Goal: Find contact information: Find contact information

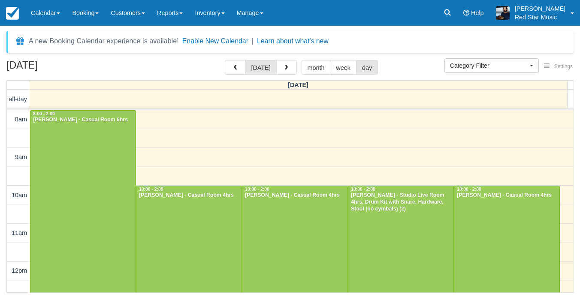
select select
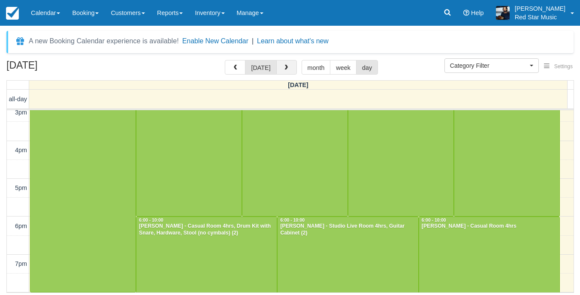
click at [289, 68] on button "button" at bounding box center [286, 67] width 21 height 15
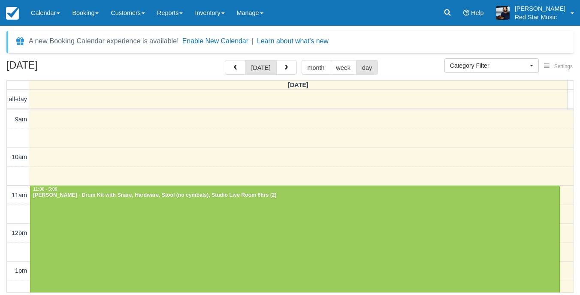
scroll to position [257, 0]
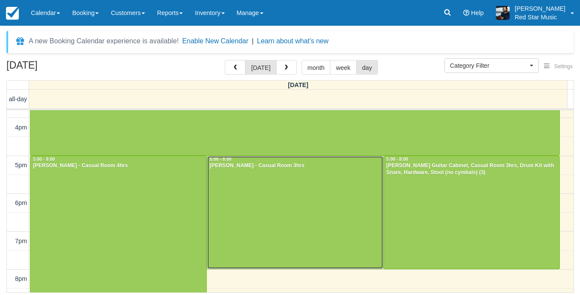
click at [308, 243] on div at bounding box center [295, 212] width 176 height 113
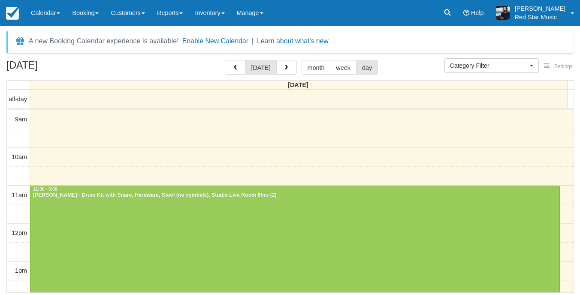
select select
click at [288, 68] on button "button" at bounding box center [286, 67] width 21 height 15
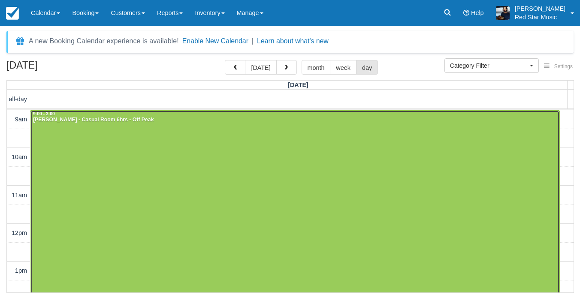
click at [198, 179] on div at bounding box center [294, 224] width 529 height 227
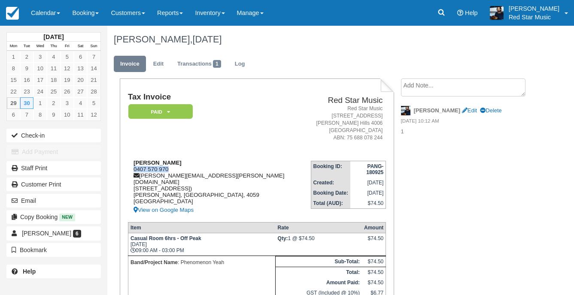
drag, startPoint x: 171, startPoint y: 170, endPoint x: 133, endPoint y: 172, distance: 37.8
click at [133, 172] on div "Robert Worrall 0407 570 970 robert.worrall@bigpond.com Unit 1308, 41 Blamey Str…" at bounding box center [219, 188] width 183 height 56
copy div "0407 570 970"
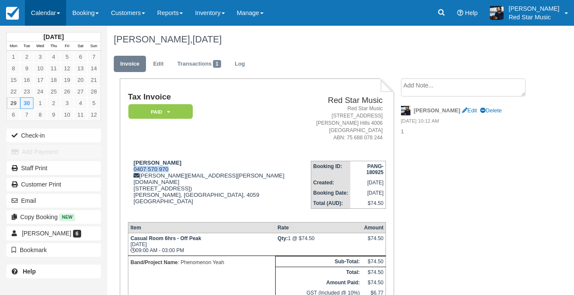
click at [49, 20] on link "Calendar" at bounding box center [45, 13] width 41 height 26
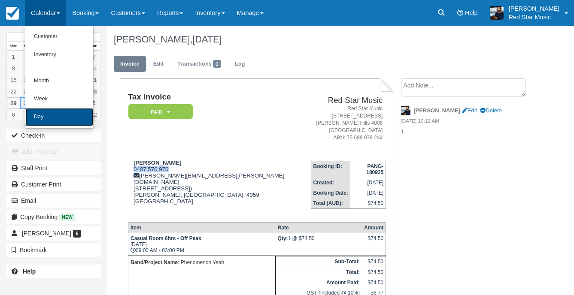
click at [48, 112] on link "Day" at bounding box center [59, 117] width 68 height 18
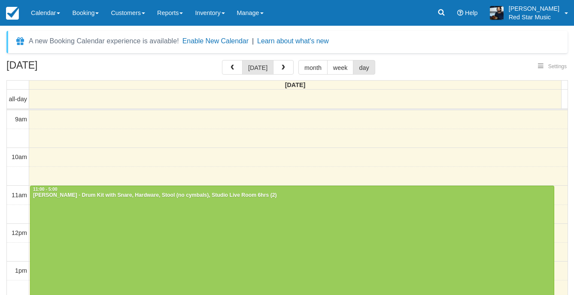
select select
click at [284, 62] on button "button" at bounding box center [283, 67] width 21 height 15
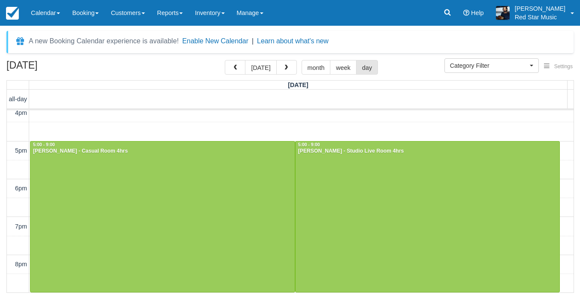
scroll to position [58, 0]
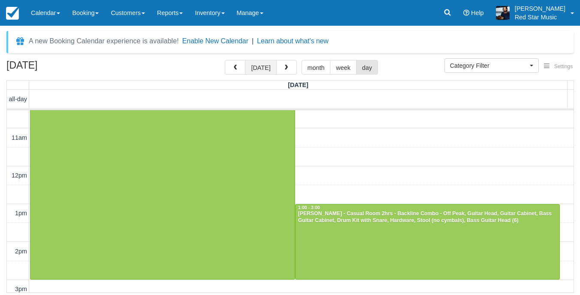
click at [254, 65] on button "[DATE]" at bounding box center [260, 67] width 31 height 15
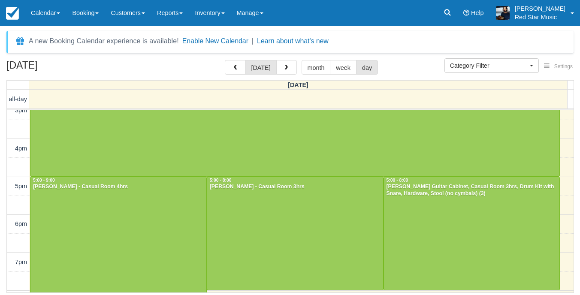
scroll to position [257, 0]
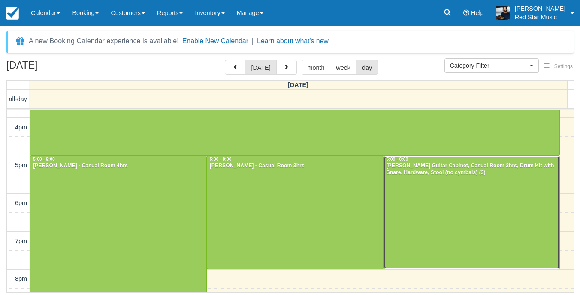
click at [487, 222] on div at bounding box center [472, 212] width 176 height 113
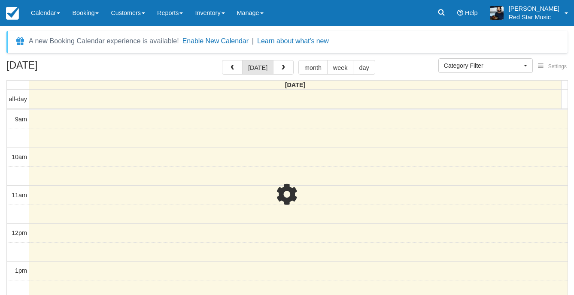
select select
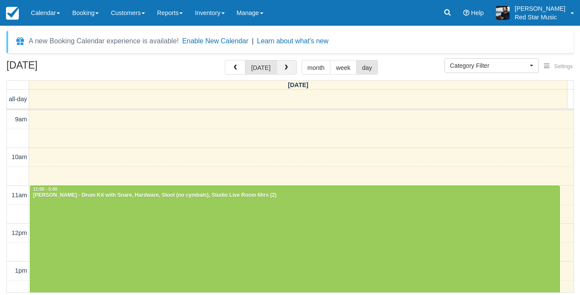
click at [288, 68] on button "button" at bounding box center [286, 67] width 21 height 15
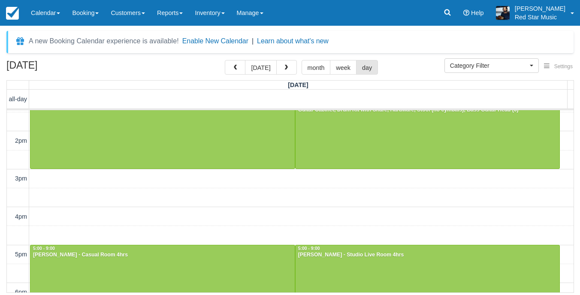
scroll to position [86, 0]
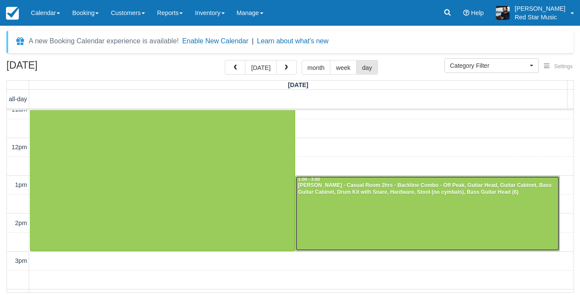
click at [347, 206] on div at bounding box center [428, 213] width 264 height 75
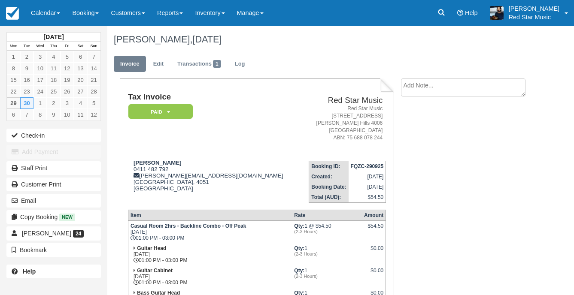
click at [440, 91] on textarea at bounding box center [463, 88] width 124 height 18
type textarea "3"
click at [429, 139] on button "Create" at bounding box center [420, 136] width 39 height 15
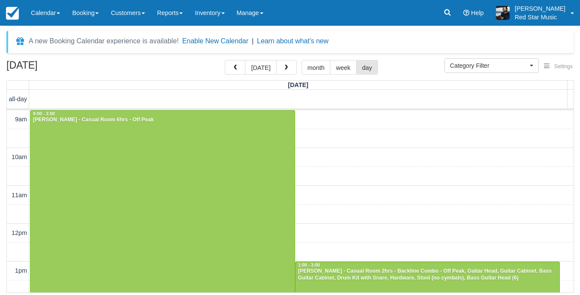
select select
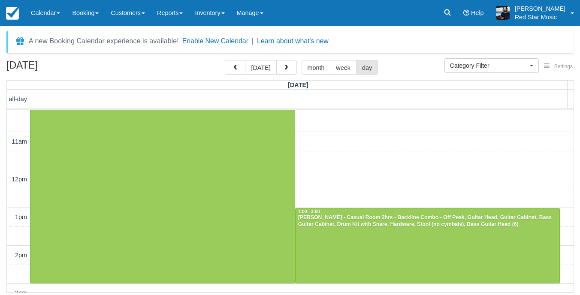
scroll to position [129, 0]
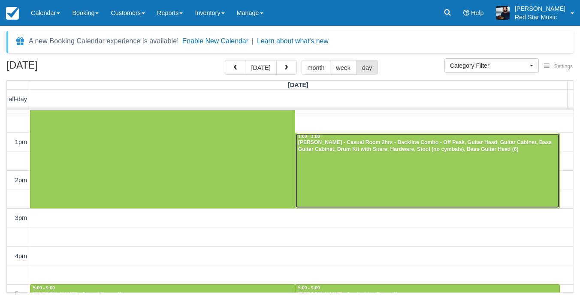
click at [363, 185] on div at bounding box center [428, 170] width 264 height 75
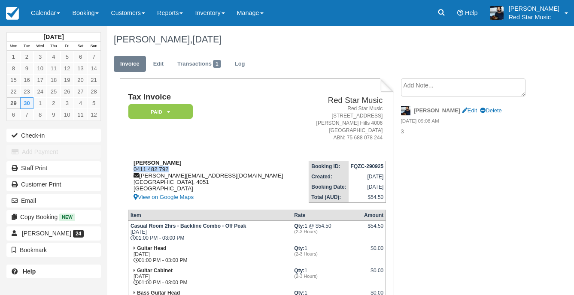
drag, startPoint x: 169, startPoint y: 167, endPoint x: 131, endPoint y: 168, distance: 37.3
click at [131, 168] on div "[PERSON_NAME] Rainbow 0411 482 792 [PERSON_NAME][EMAIL_ADDRESS][DOMAIN_NAME] [G…" at bounding box center [214, 181] width 172 height 43
copy div "0411 482 792"
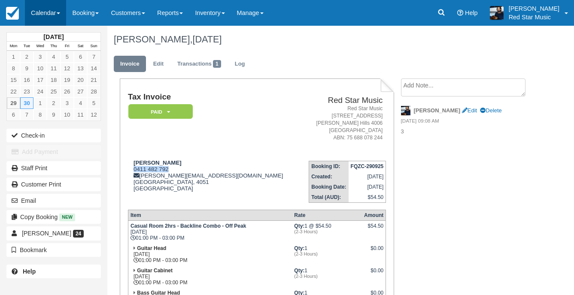
click at [57, 9] on link "Calendar" at bounding box center [45, 13] width 41 height 26
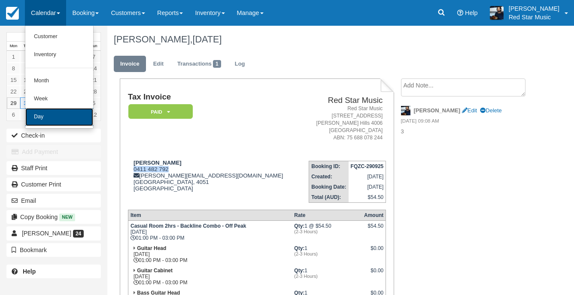
click at [80, 120] on link "Day" at bounding box center [59, 117] width 68 height 18
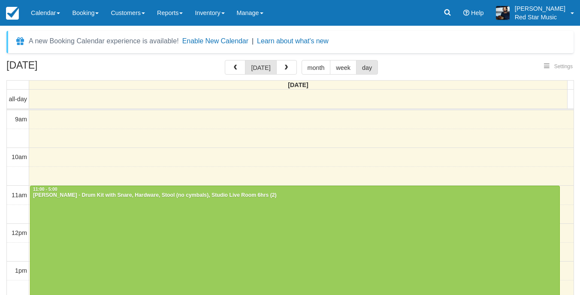
select select
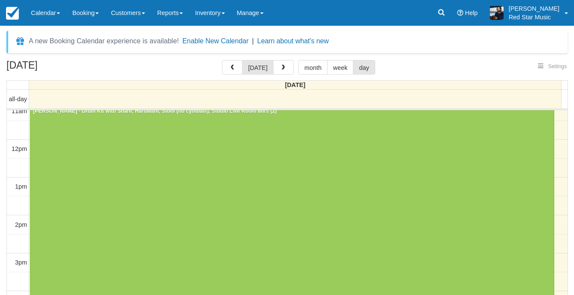
select select
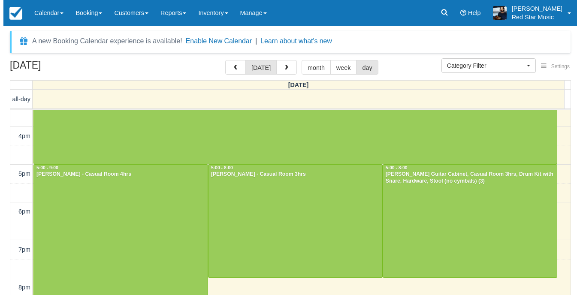
scroll to position [34, 0]
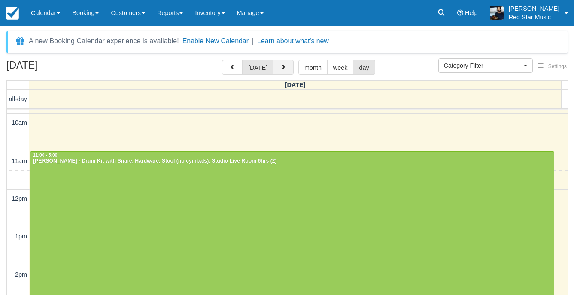
click at [282, 62] on button "button" at bounding box center [283, 67] width 21 height 15
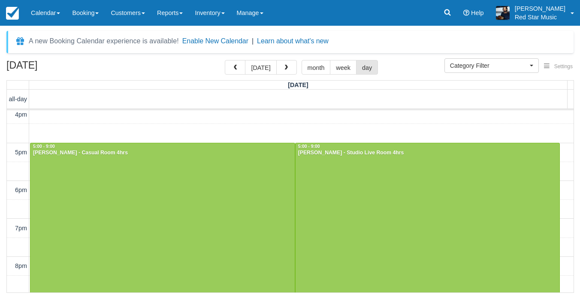
scroll to position [272, 0]
